Goal: Subscribe to service/newsletter

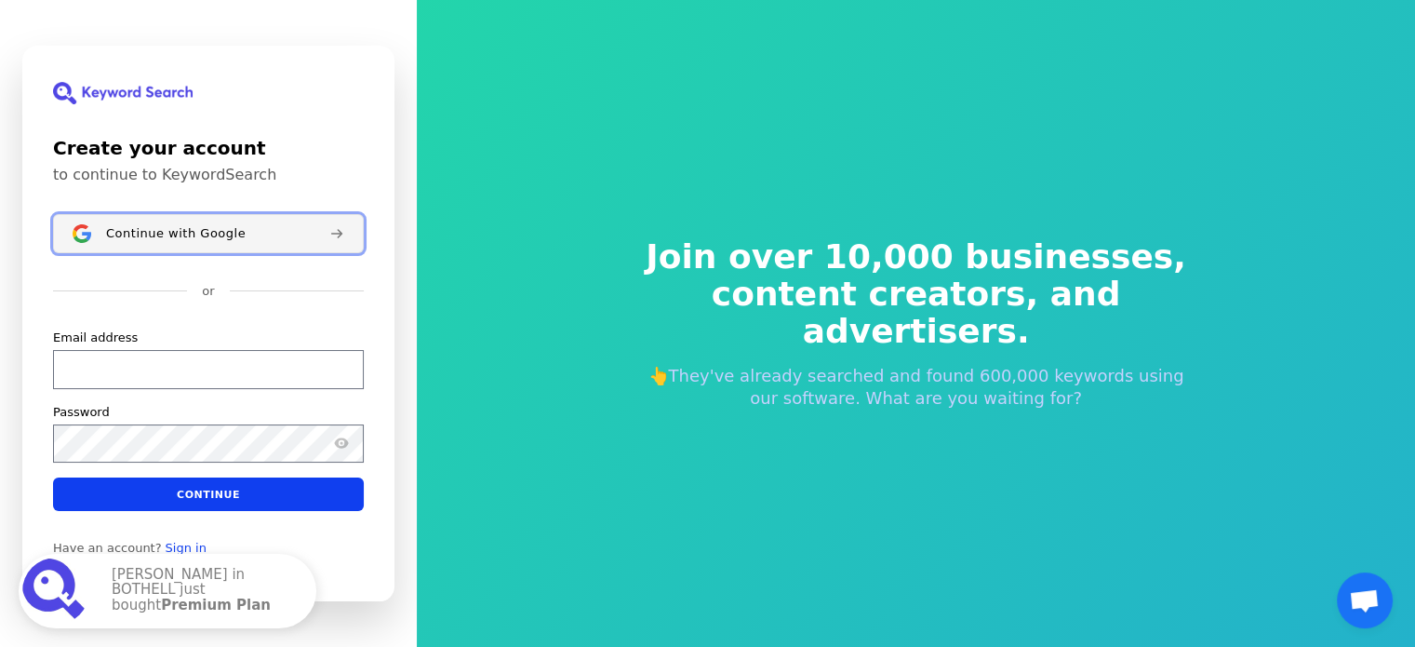
click at [142, 230] on span "Continue with Google" at bounding box center [176, 233] width 140 height 15
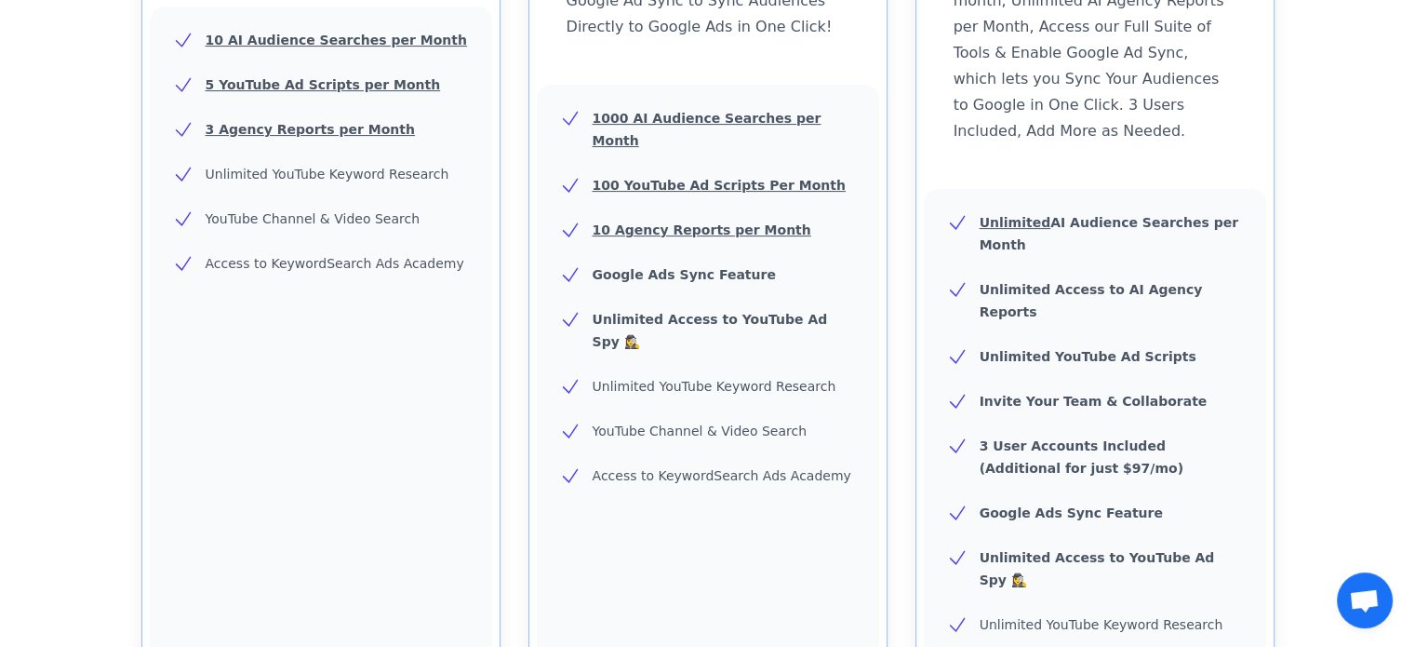
scroll to position [837, 0]
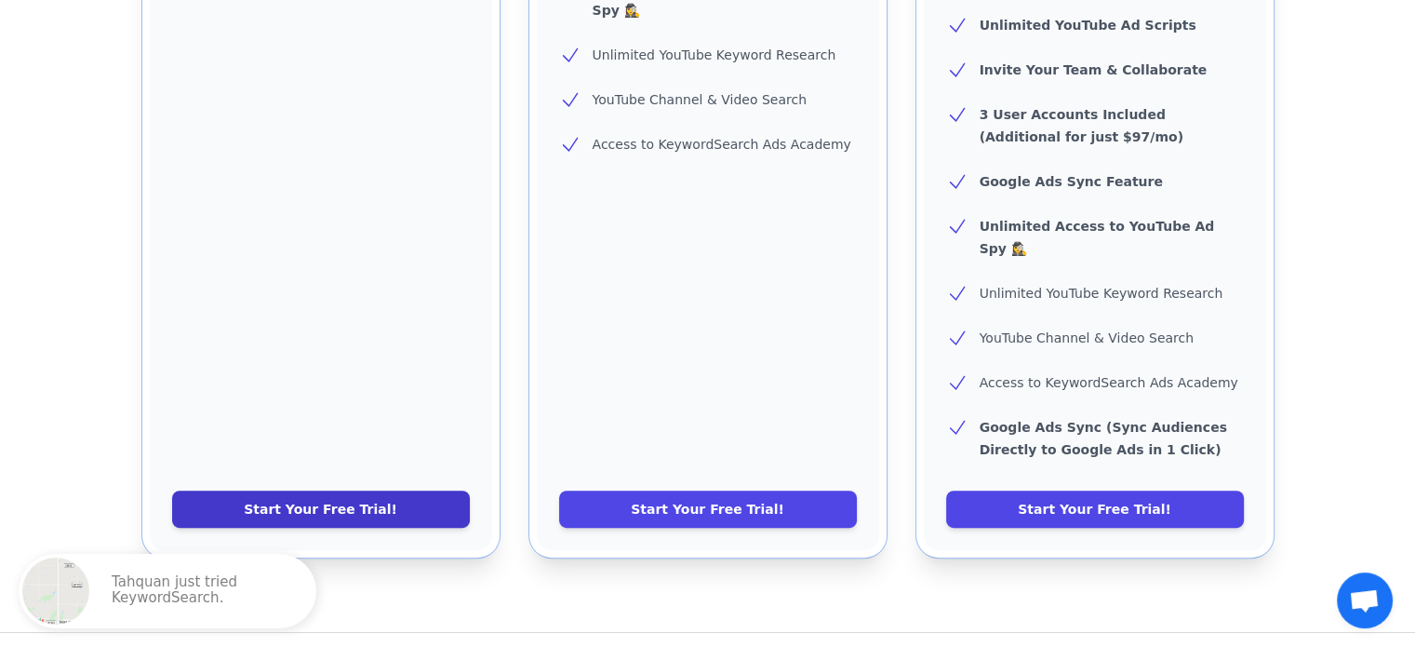
click at [323, 490] on link "Start Your Free Trial!" at bounding box center [321, 508] width 298 height 37
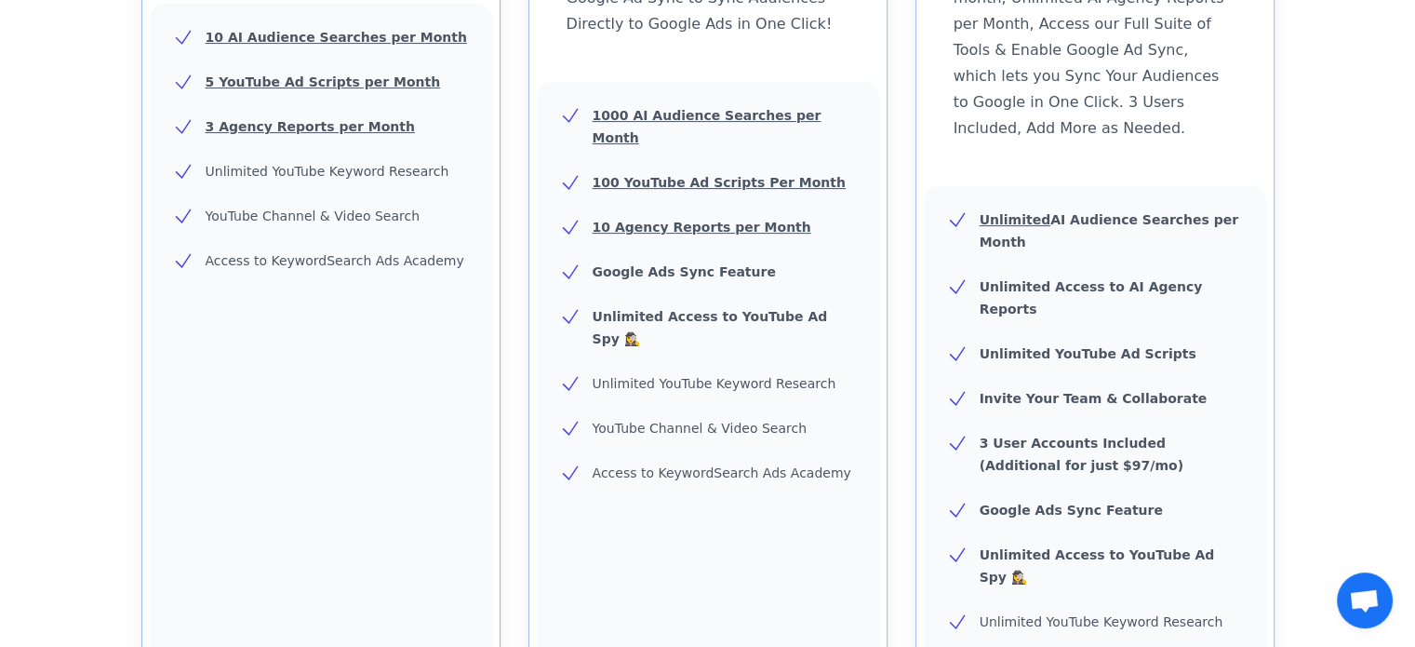
scroll to position [651, 0]
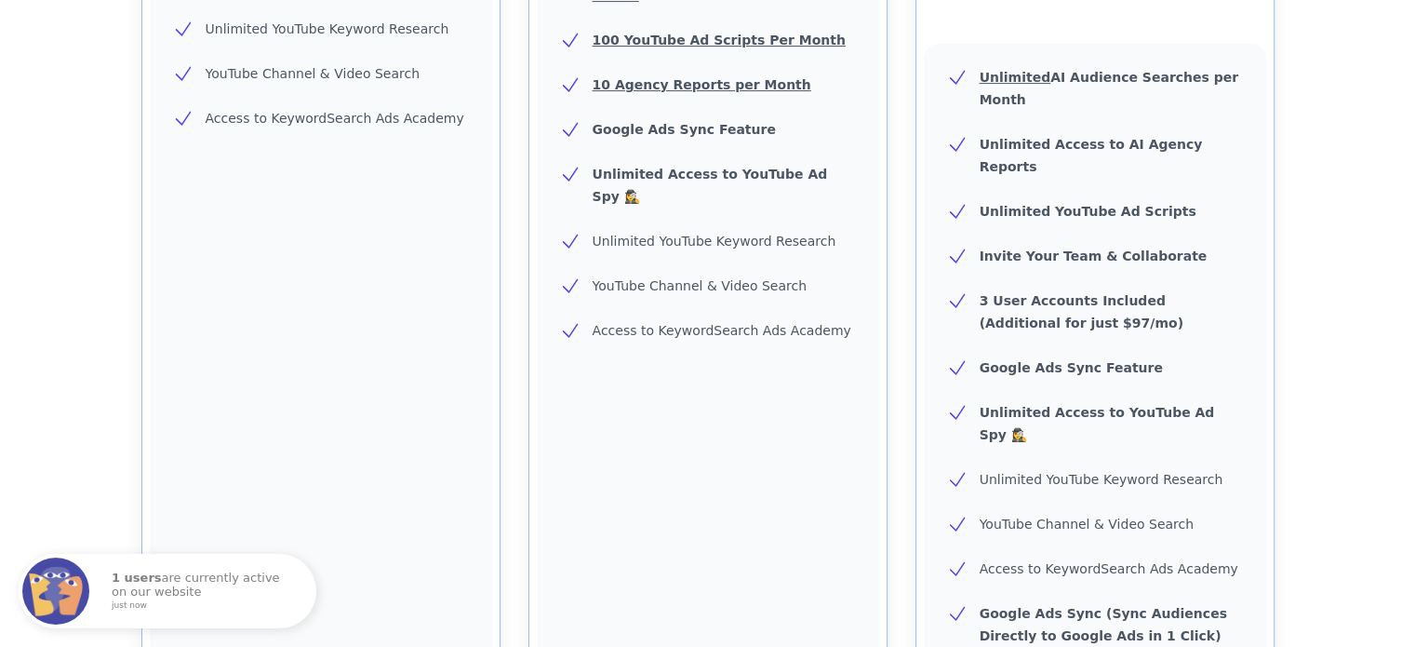
scroll to position [744, 0]
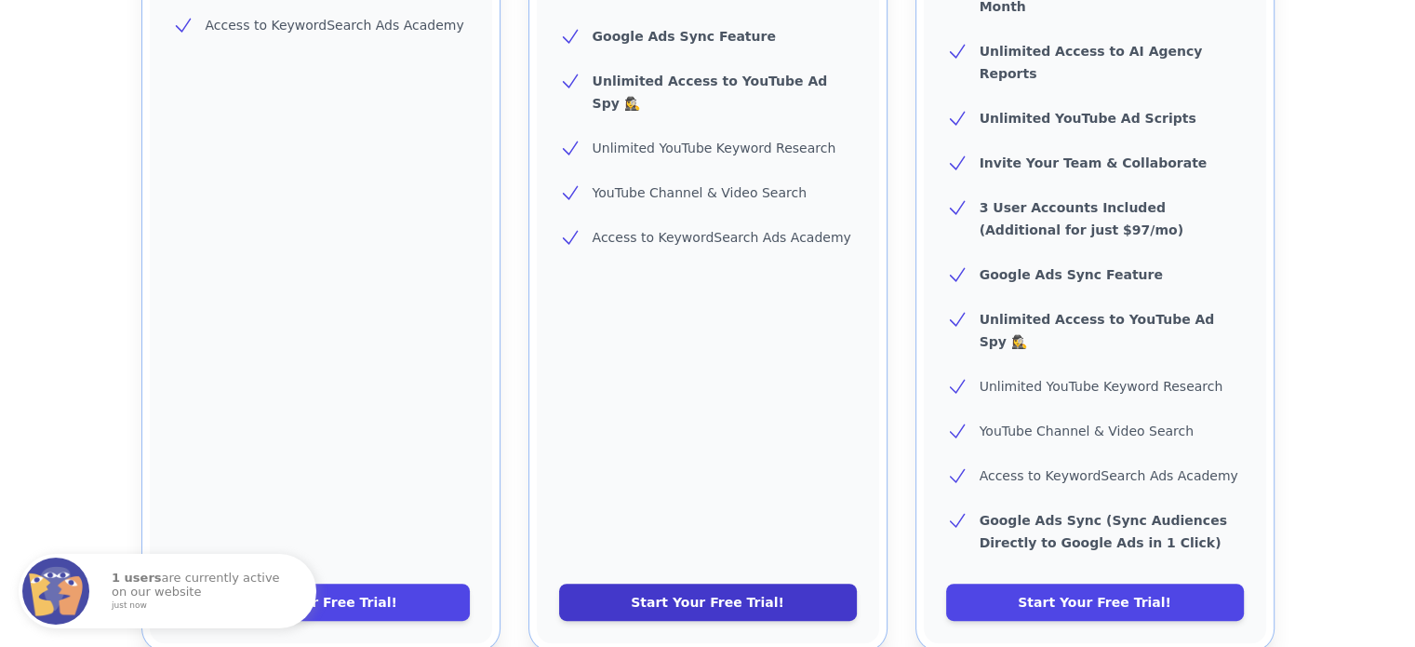
click at [767, 583] on link "Start Your Free Trial!" at bounding box center [708, 601] width 298 height 37
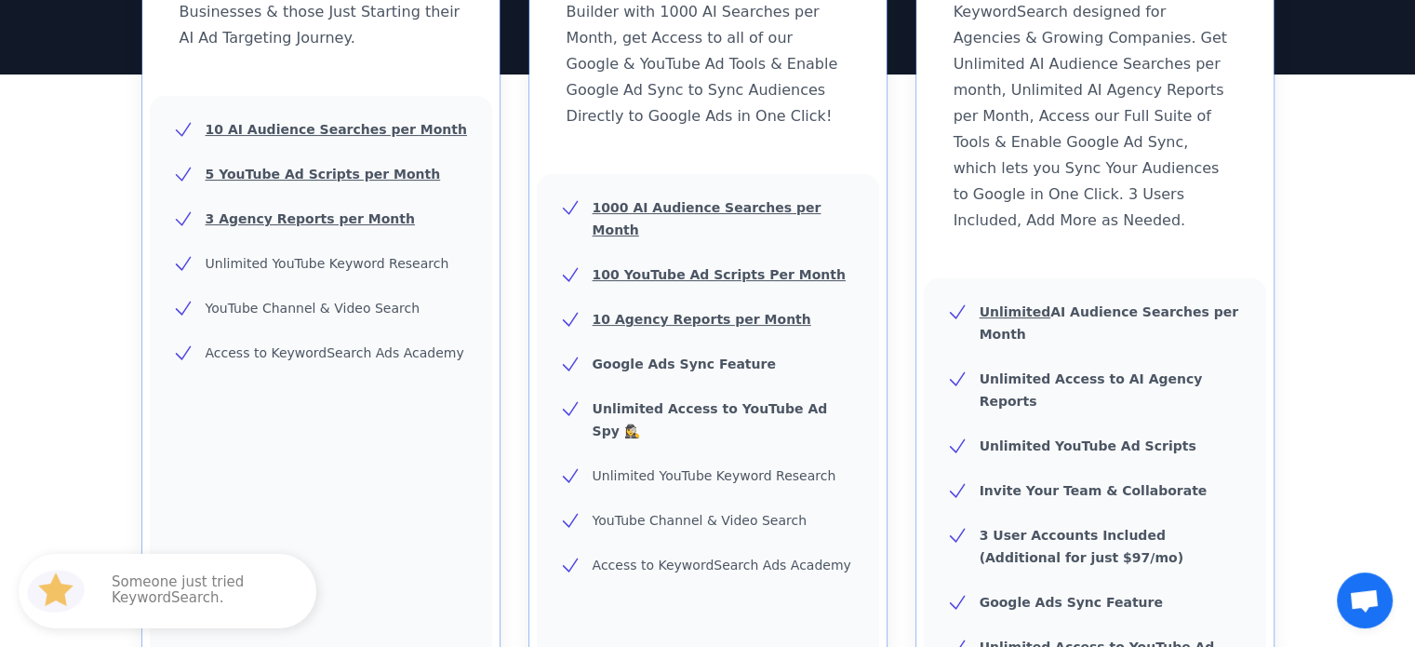
scroll to position [651, 0]
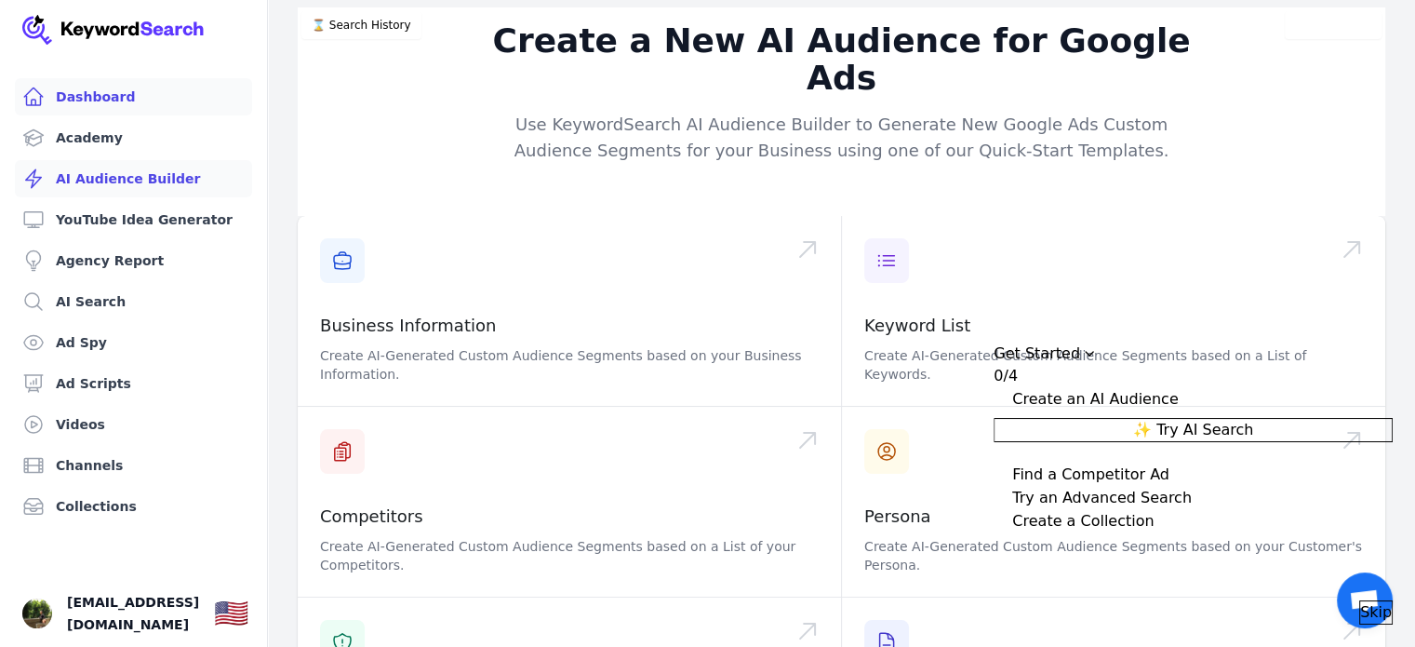
click at [89, 99] on link "Dashboard" at bounding box center [133, 96] width 237 height 37
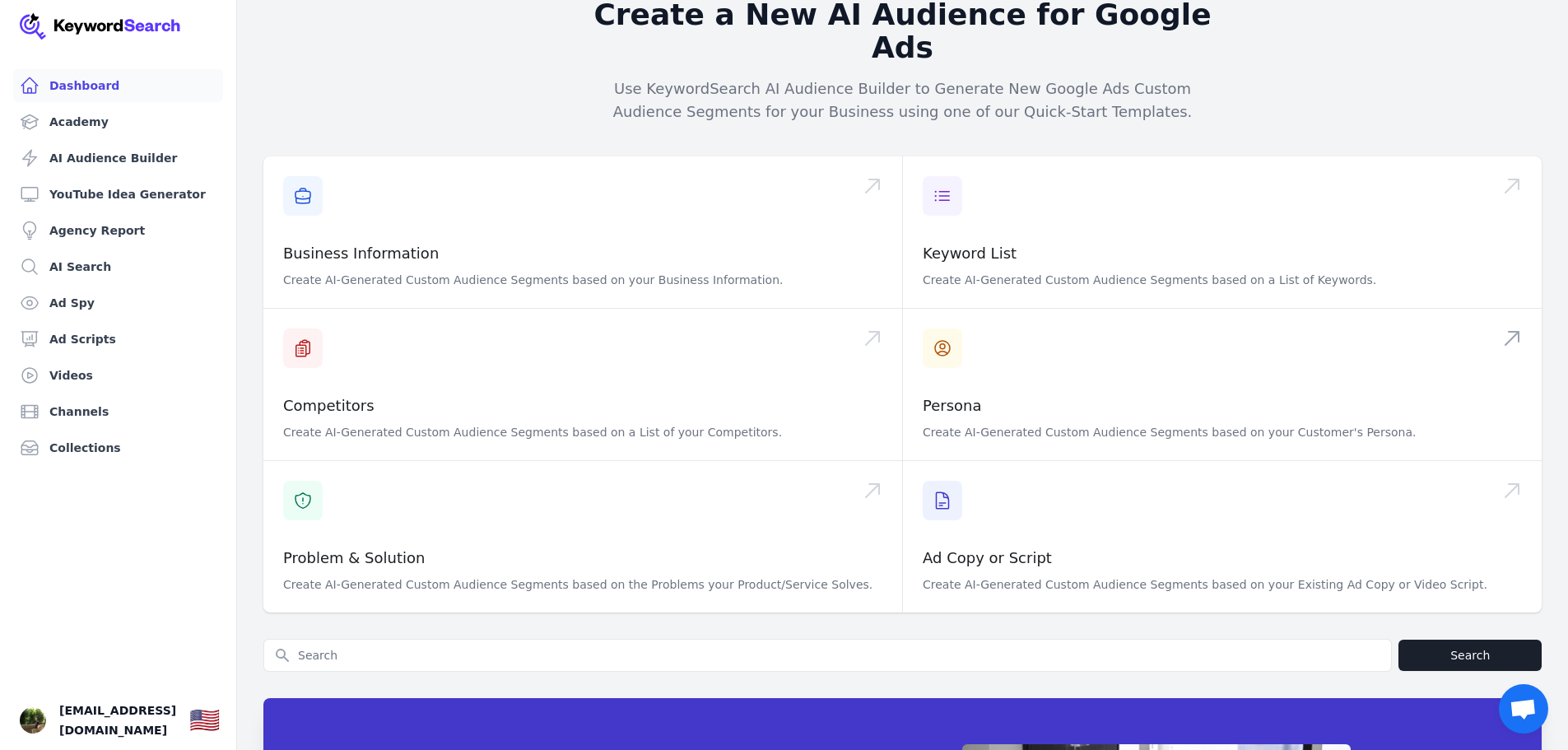
scroll to position [247, 0]
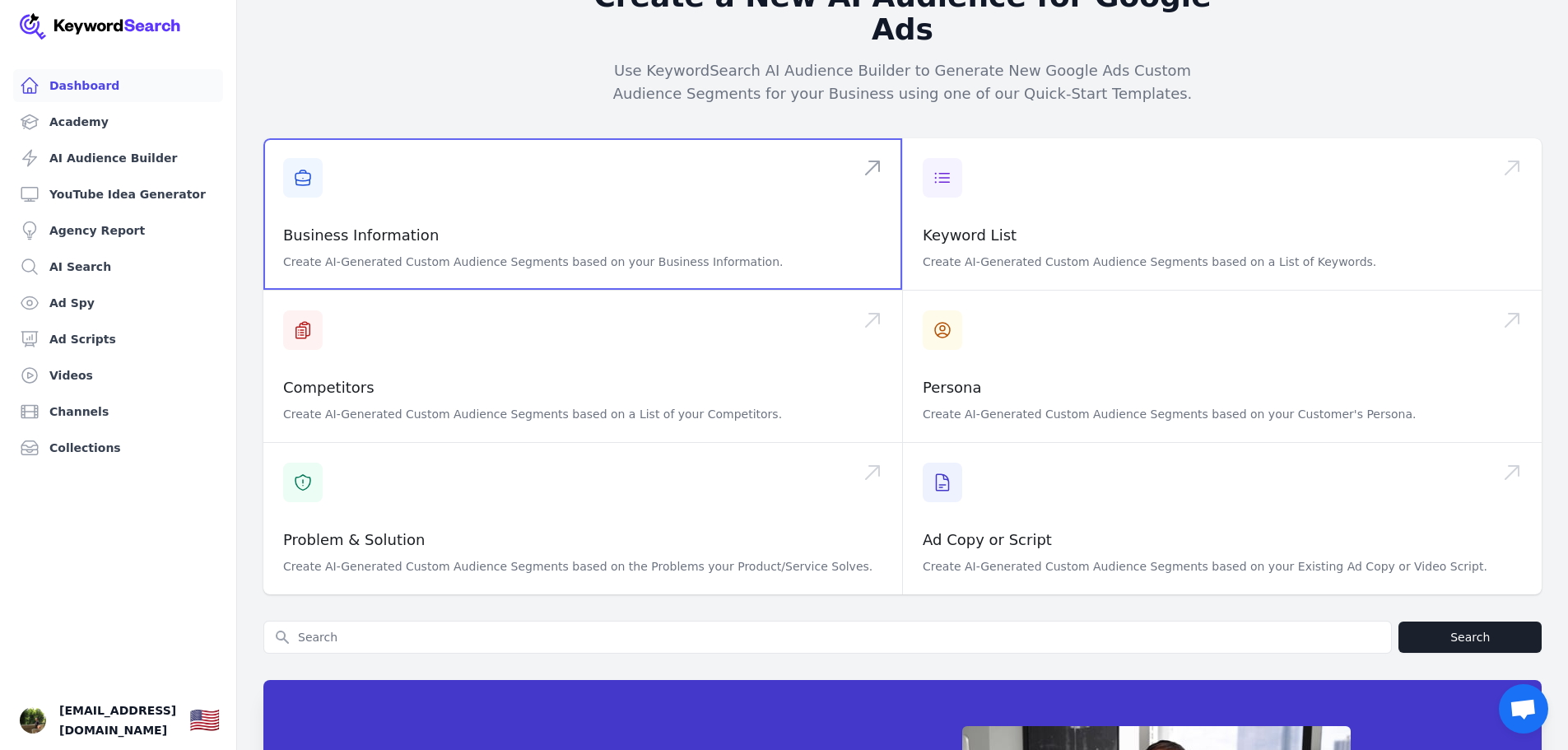
click at [306, 144] on span at bounding box center [583, 213] width 639 height 151
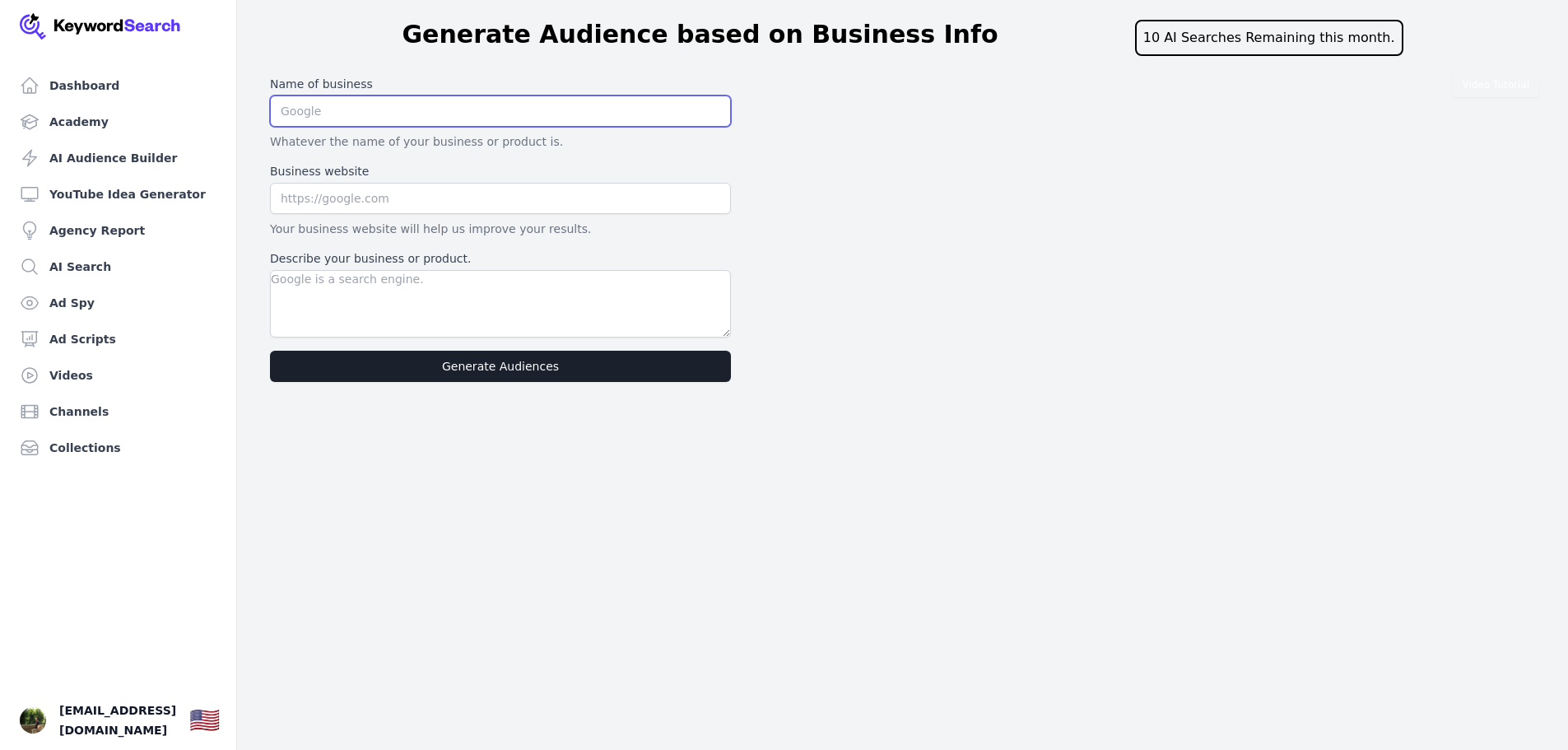
click at [368, 109] on input "text" at bounding box center [500, 111] width 461 height 31
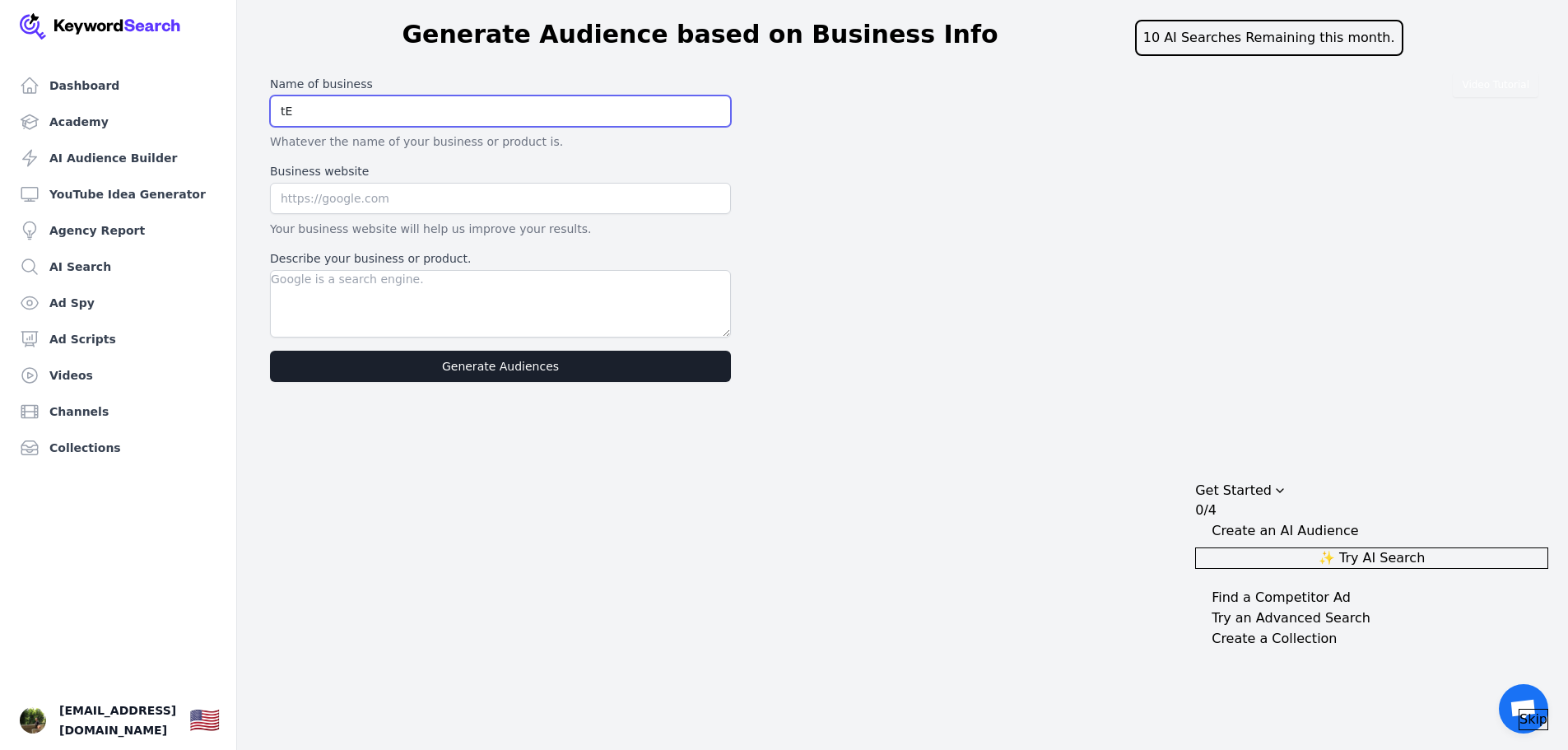
type input "t"
paste input "Best Foot Forward Consulting LLC"
type input "Best Foot Forward Consulting LLC"
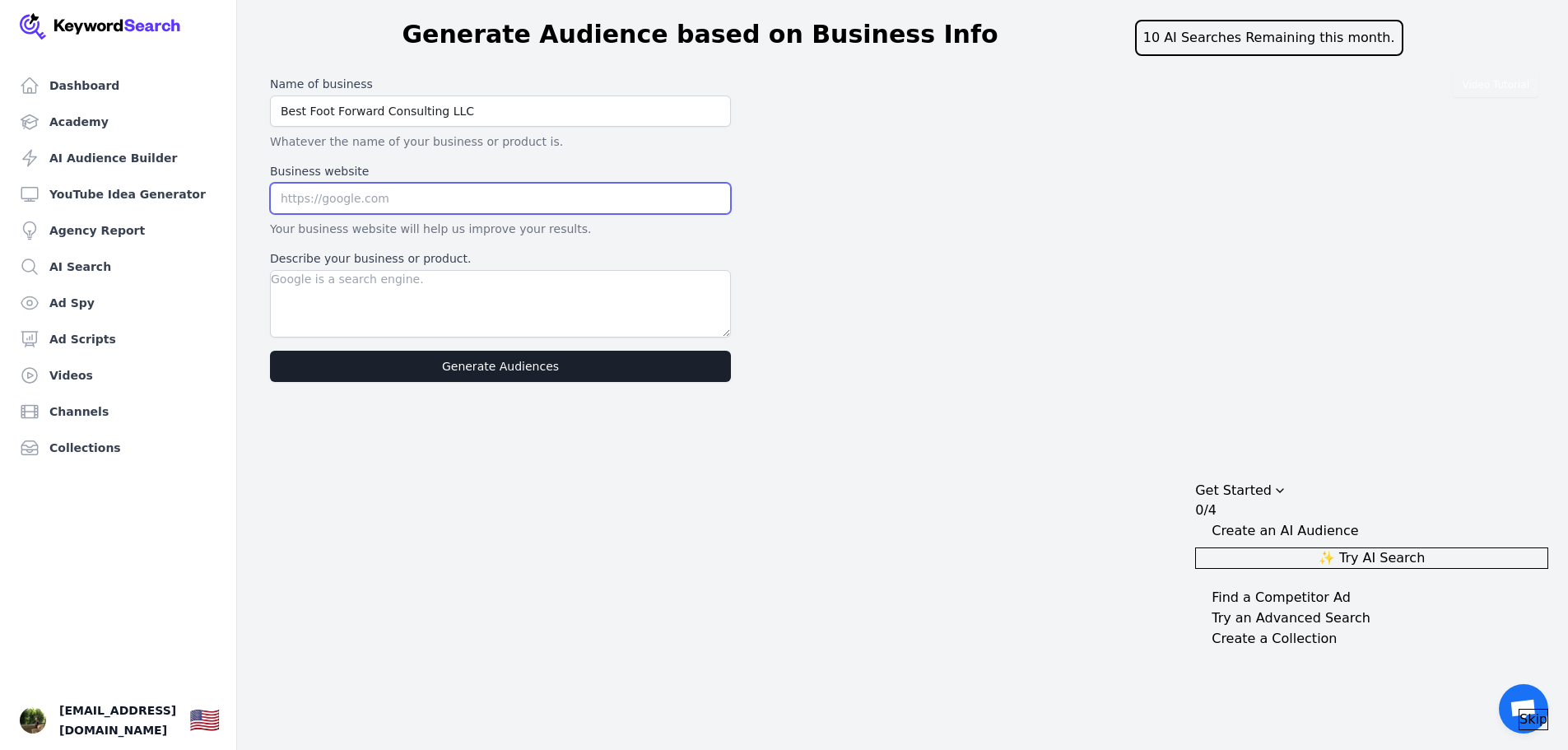
click at [344, 206] on input "text" at bounding box center [500, 198] width 461 height 31
paste input "[URL][DOMAIN_NAME]"
type input "[URL][DOMAIN_NAME]"
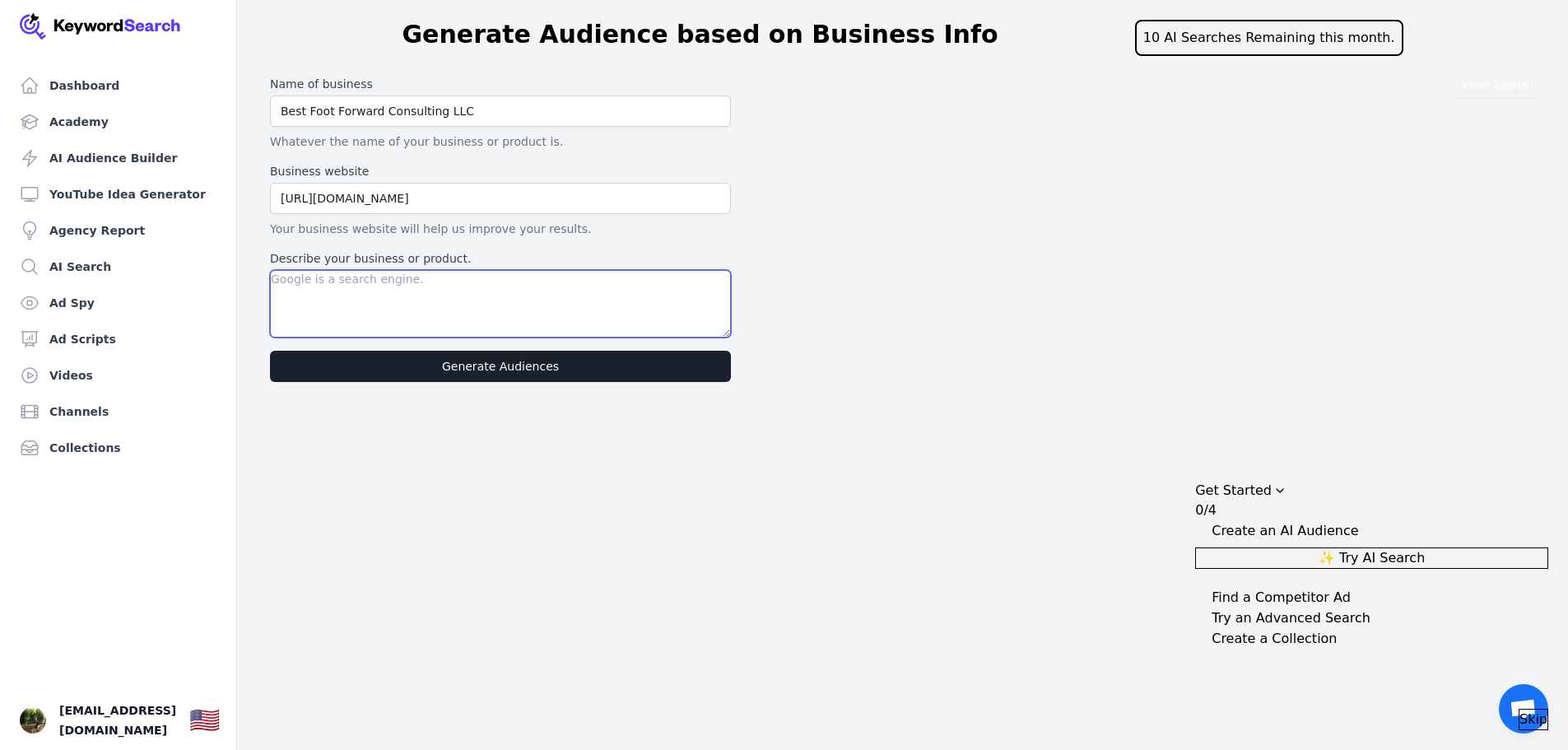
click at [389, 295] on textarea "Describe your business or product." at bounding box center [500, 303] width 461 height 67
